Goal: Use online tool/utility: Utilize a website feature to perform a specific function

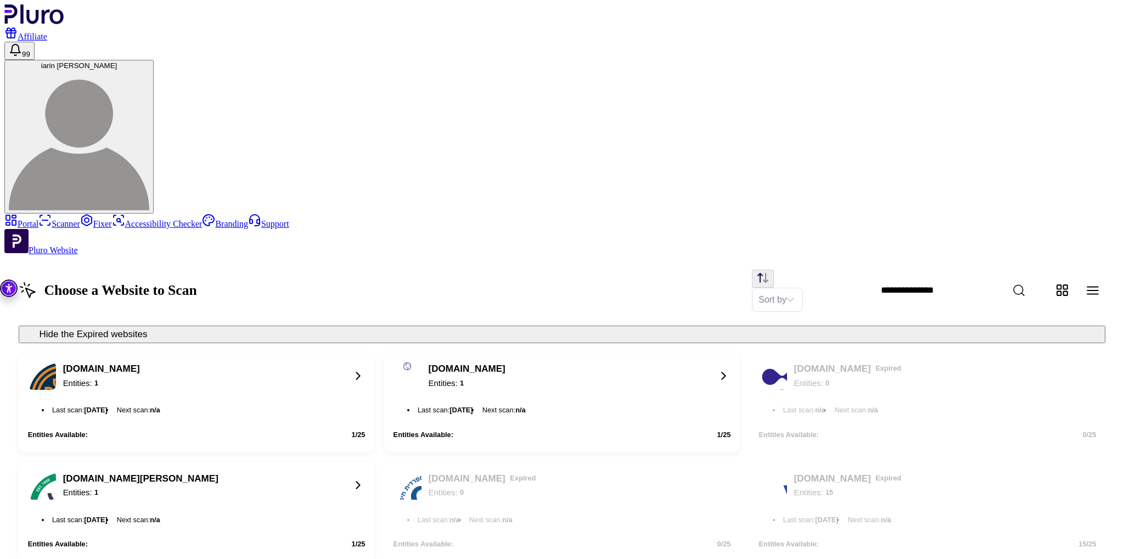
scroll to position [362, 0]
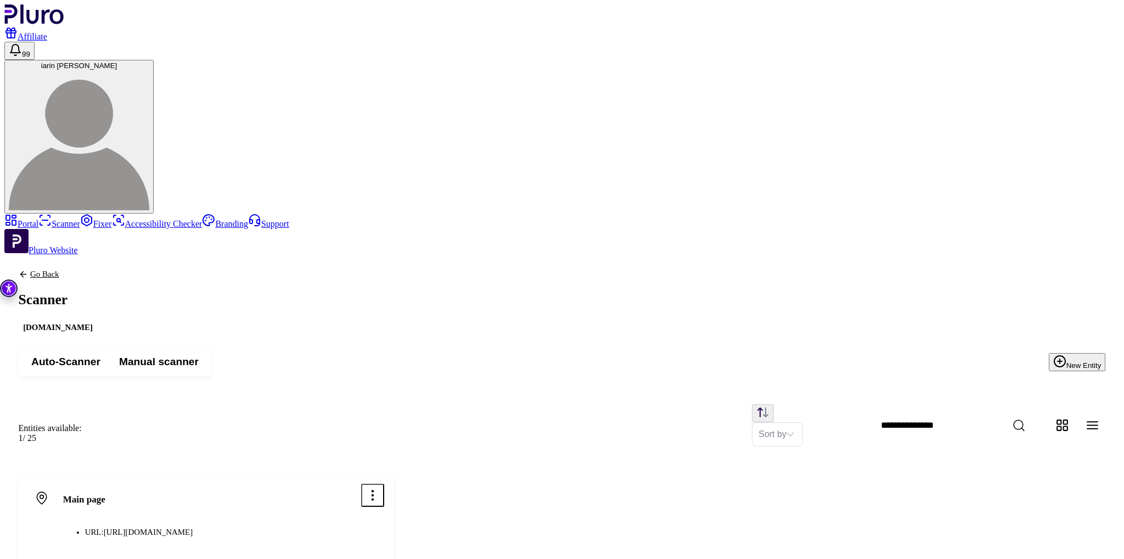
click at [384, 484] on div "Main page URL: [URL][DOMAIN_NAME]" at bounding box center [206, 515] width 356 height 63
click at [380, 488] on icon "Open options menu" at bounding box center [373, 495] width 14 height 14
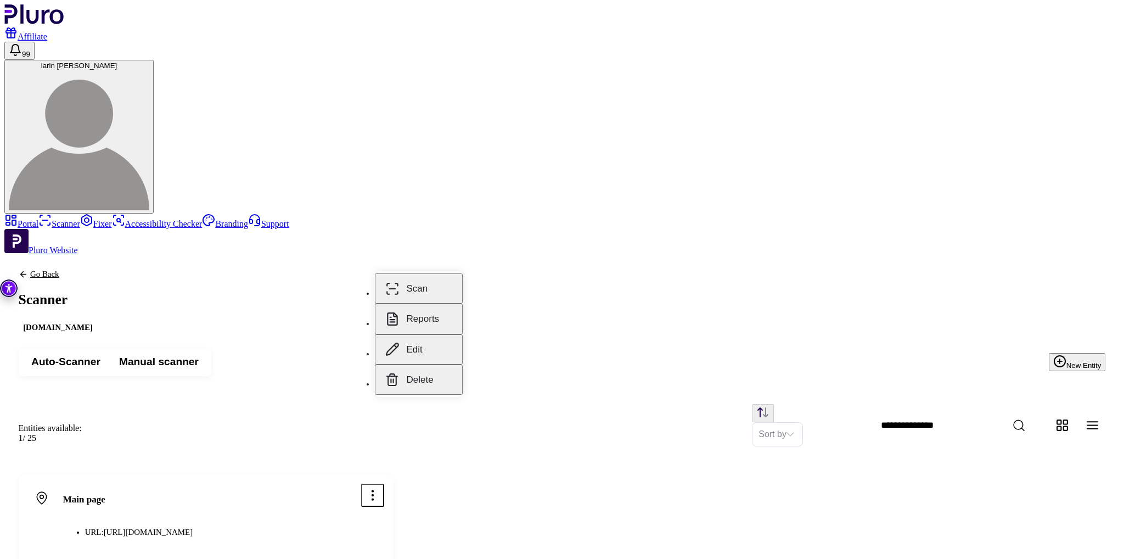
click at [499, 474] on div "Main page URL: [URL][DOMAIN_NAME] Last scan : n/a Scan" at bounding box center [562, 534] width 1087 height 121
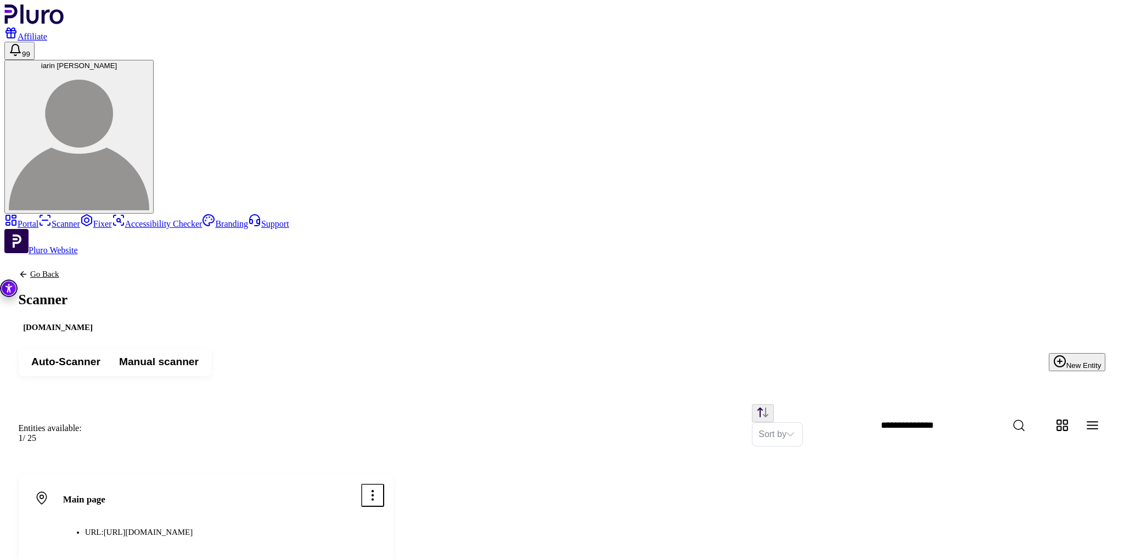
click at [176, 466] on div "Main page URL: [URL][DOMAIN_NAME] Last scan : n/a Scan" at bounding box center [561, 534] width 1115 height 149
drag, startPoint x: 375, startPoint y: 264, endPoint x: 229, endPoint y: 262, distance: 146.0
click at [229, 484] on div "Main page URL: [URL][DOMAIN_NAME]" at bounding box center [187, 515] width 319 height 63
copy span "[URL][DOMAIN_NAME]"
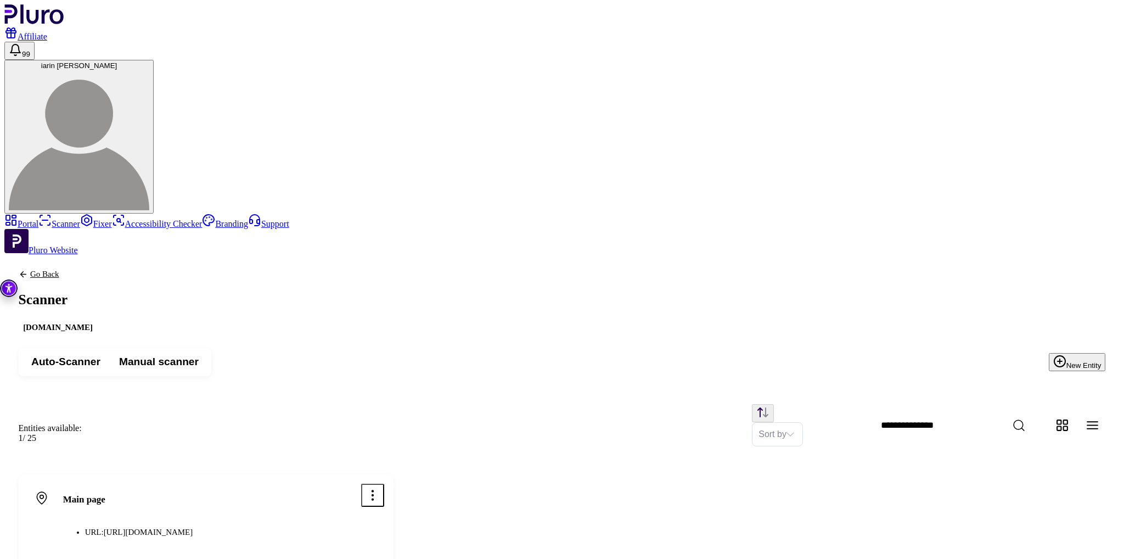
click at [80, 219] on link "Scanner" at bounding box center [59, 223] width 42 height 9
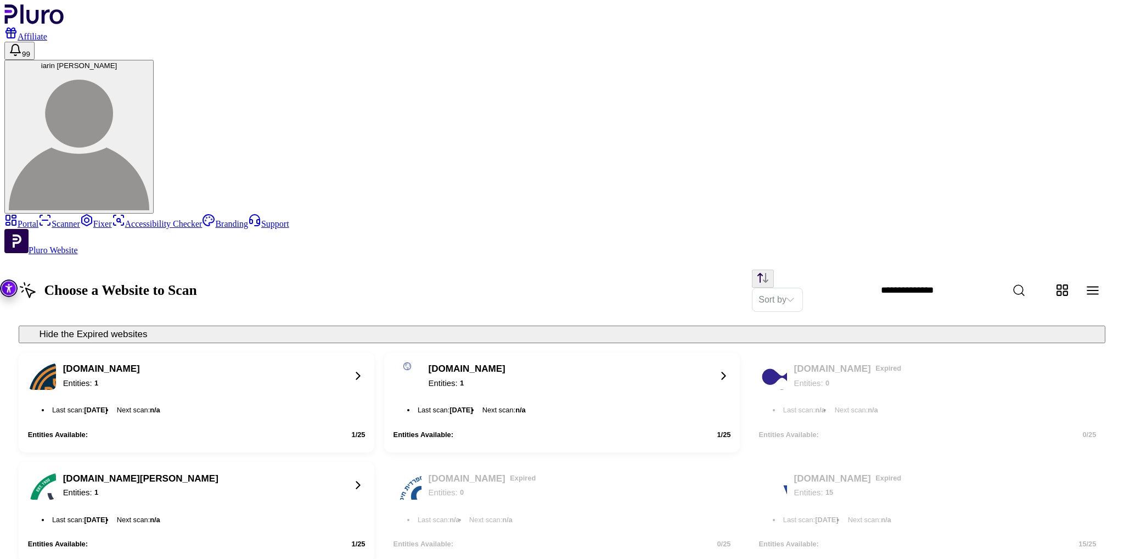
drag, startPoint x: 273, startPoint y: 140, endPoint x: 148, endPoint y: 159, distance: 126.4
click at [255, 362] on div "[DOMAIN_NAME] Entities: 1" at bounding box center [185, 376] width 314 height 28
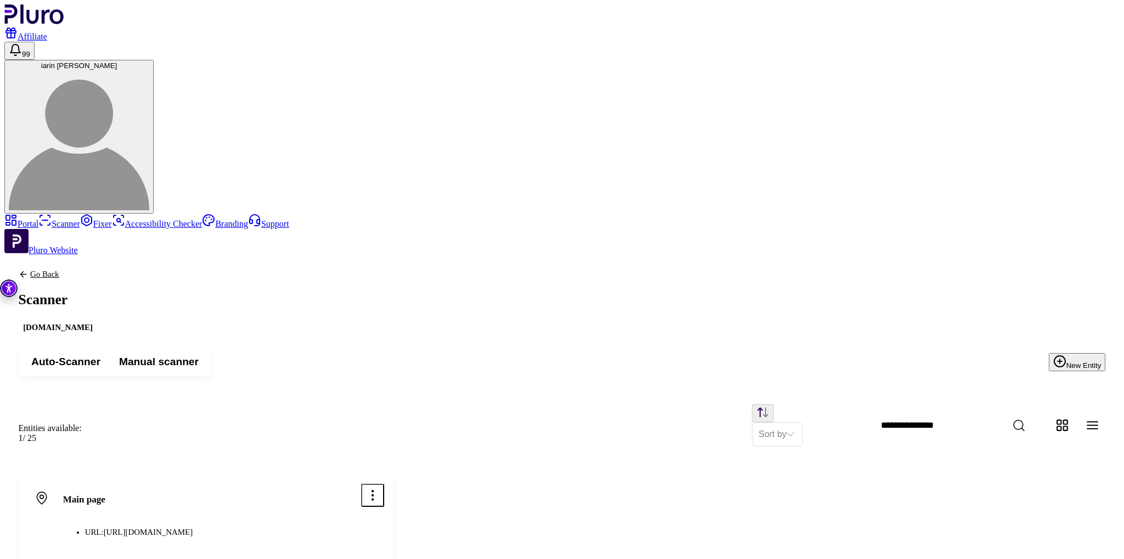
drag, startPoint x: 325, startPoint y: 263, endPoint x: 233, endPoint y: 266, distance: 92.2
click at [233, 484] on div "Main page URL: [URL][DOMAIN_NAME]" at bounding box center [187, 515] width 319 height 63
copy span "[URL][DOMAIN_NAME]"
click at [597, 460] on div "Main page URL: [URL][DOMAIN_NAME] Last scan : [DATE] Scan" at bounding box center [561, 534] width 1115 height 149
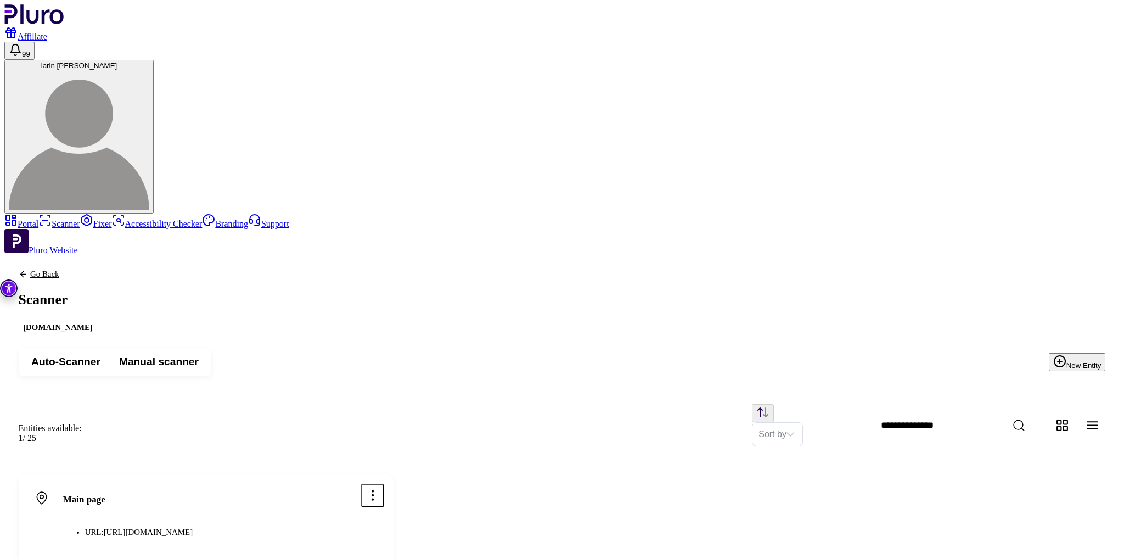
drag, startPoint x: 345, startPoint y: 270, endPoint x: 280, endPoint y: 273, distance: 64.8
click at [280, 474] on div "Main page URL: [URL][DOMAIN_NAME] Last scan : [DATE] Scan" at bounding box center [206, 534] width 375 height 121
click at [316, 484] on div "Main page URL: [URL][DOMAIN_NAME]" at bounding box center [187, 515] width 319 height 63
drag, startPoint x: 310, startPoint y: 263, endPoint x: 234, endPoint y: 268, distance: 76.4
click at [193, 527] on span "[URL][DOMAIN_NAME]" at bounding box center [148, 531] width 89 height 9
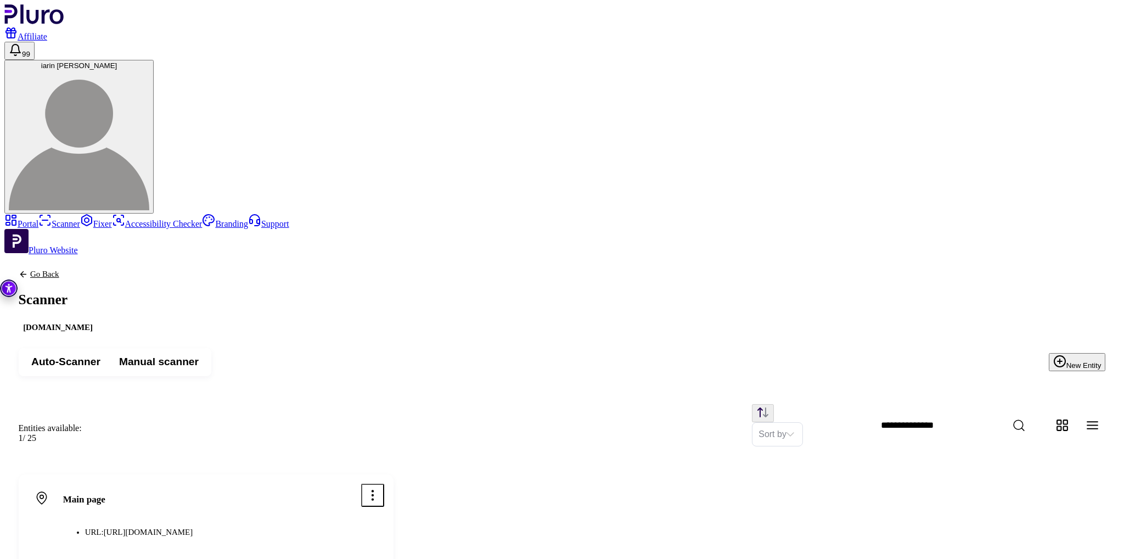
copy span "[URL][DOMAIN_NAME]"
drag, startPoint x: 900, startPoint y: 395, endPoint x: 954, endPoint y: 200, distance: 202.6
click at [901, 460] on div "Main page URL: [URL][DOMAIN_NAME] Last scan : [DATE] Scan" at bounding box center [561, 534] width 1115 height 149
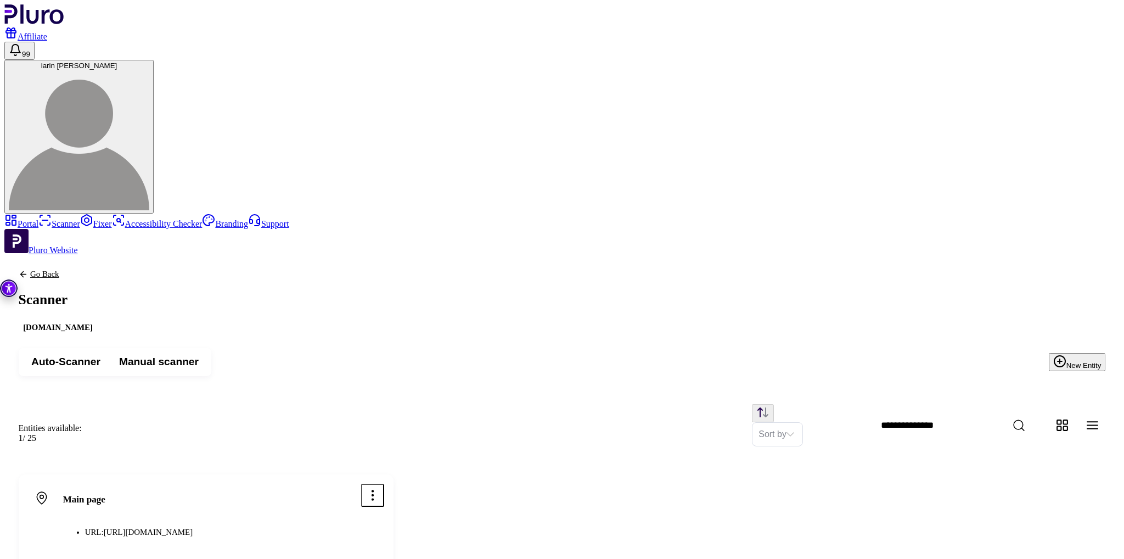
click at [380, 488] on icon "Open options menu" at bounding box center [373, 495] width 14 height 14
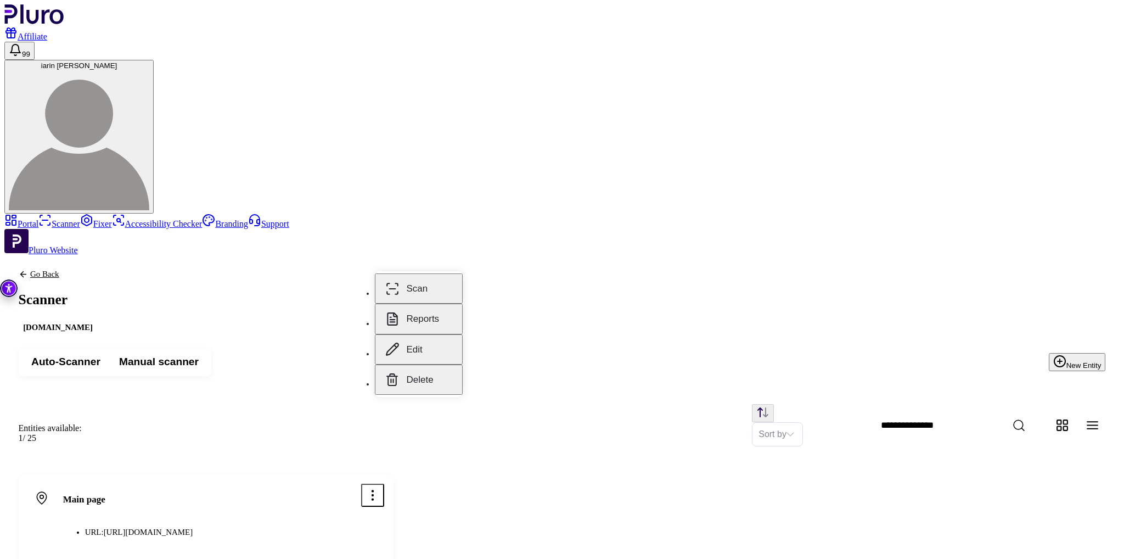
click at [425, 339] on button "Edit" at bounding box center [419, 349] width 88 height 30
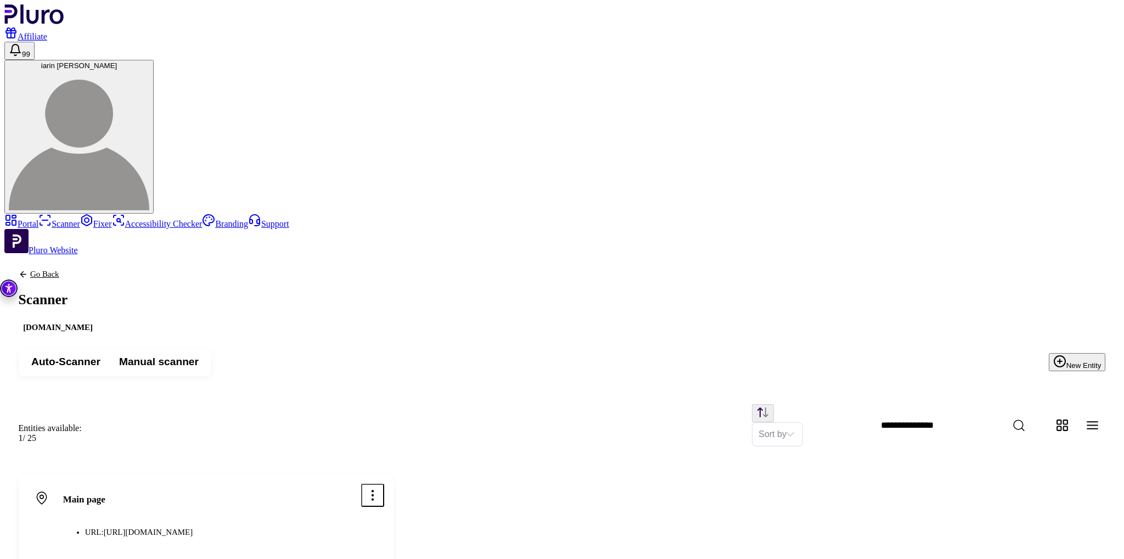
click at [80, 219] on link "Scanner" at bounding box center [59, 223] width 42 height 9
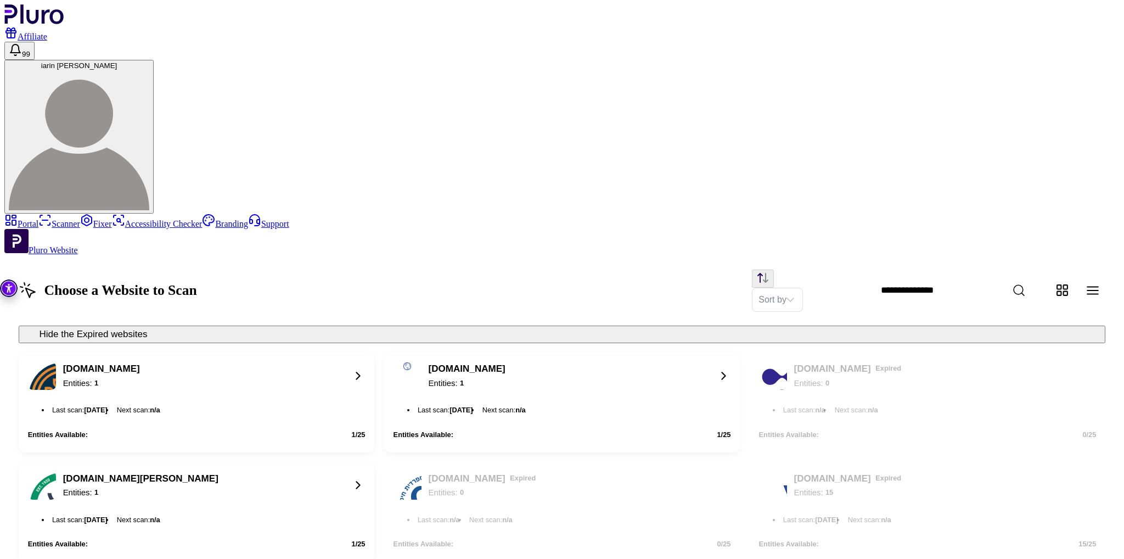
scroll to position [362, 0]
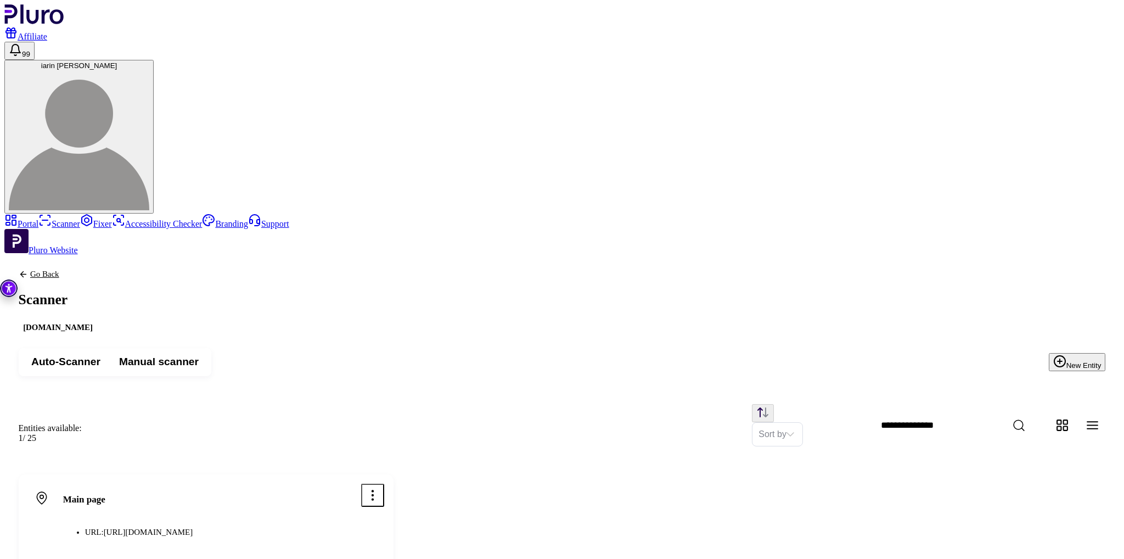
click at [380, 488] on icon "Open options menu" at bounding box center [373, 495] width 14 height 14
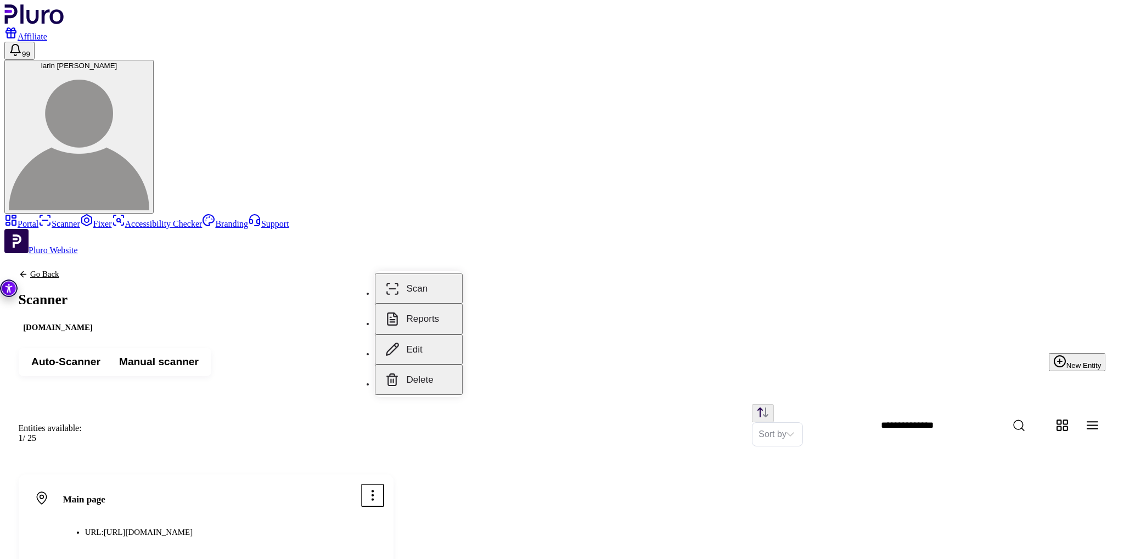
click at [421, 336] on button "Edit" at bounding box center [419, 349] width 88 height 30
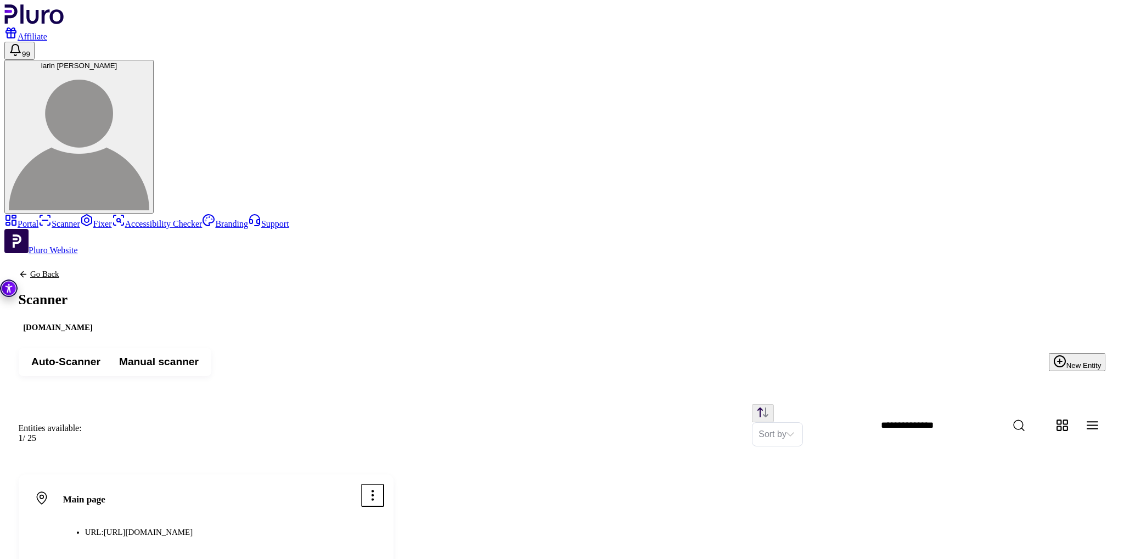
click at [380, 488] on icon "Open options menu" at bounding box center [373, 495] width 14 height 14
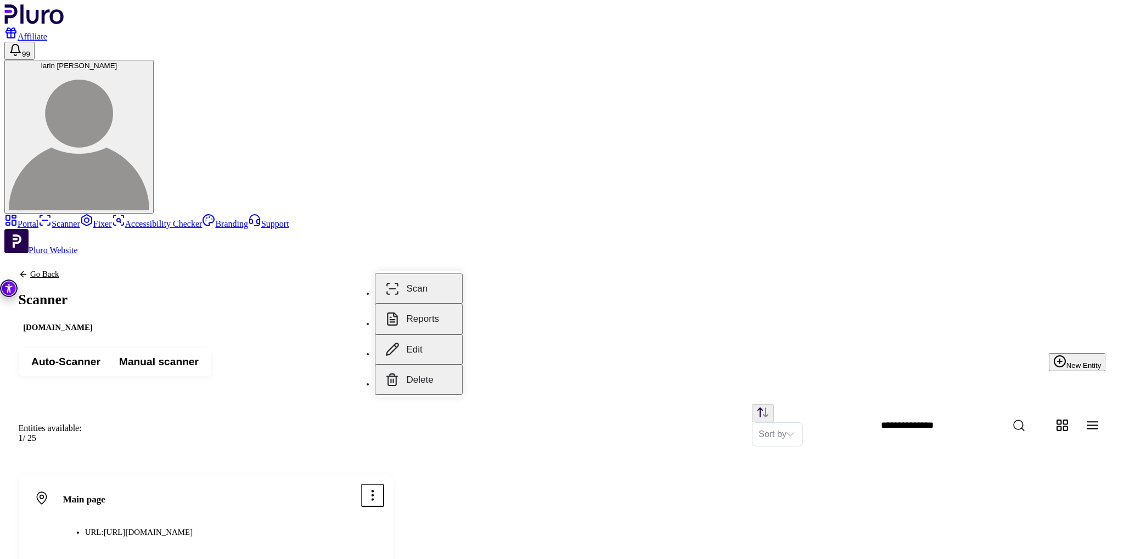
click at [424, 279] on button "Scan" at bounding box center [419, 288] width 88 height 30
